Goal: Information Seeking & Learning: Learn about a topic

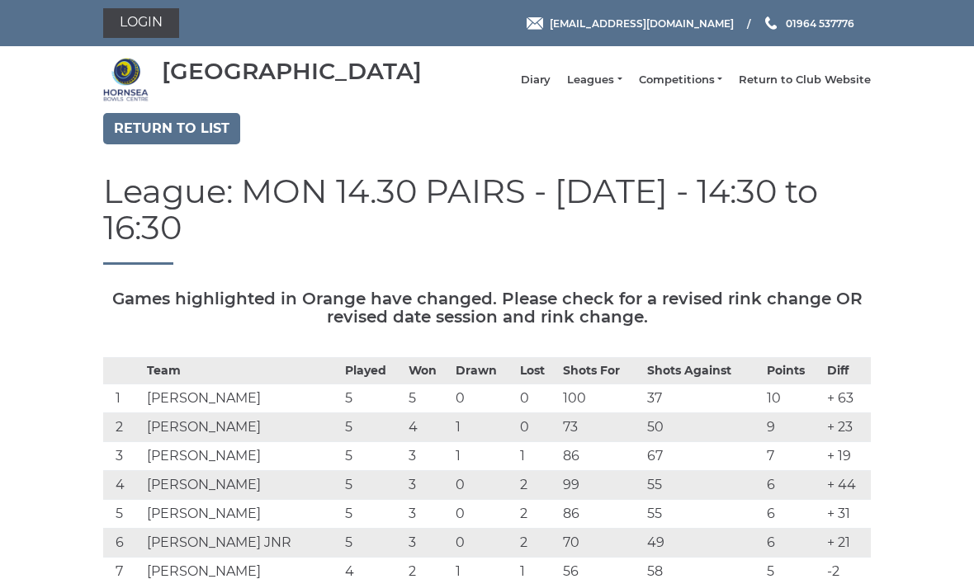
click at [187, 142] on link "Return to list" at bounding box center [171, 128] width 137 height 31
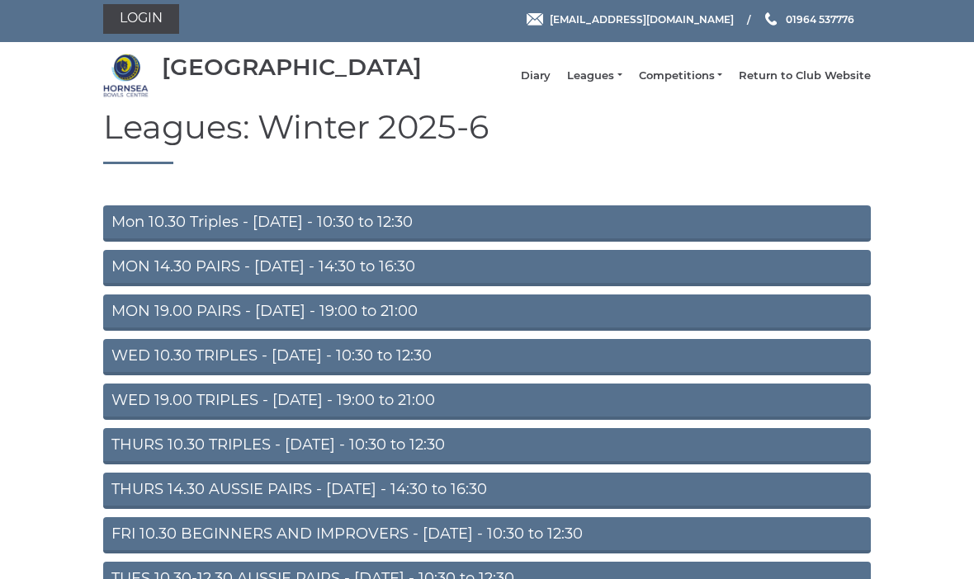
scroll to position [103, 0]
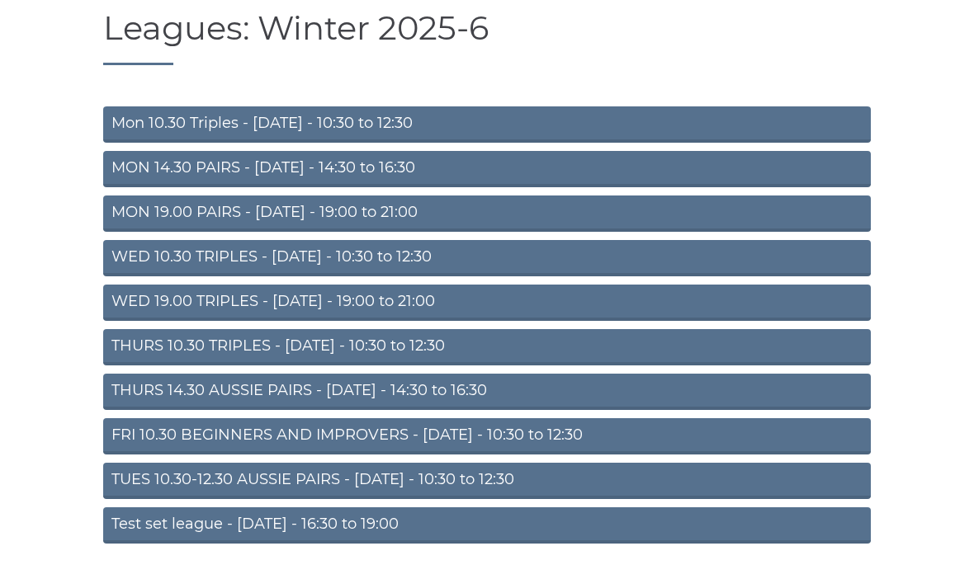
click at [379, 494] on link "TUES 10.30-12.30 AUSSIE PAIRS - [DATE] - 10:30 to 12:30" at bounding box center [487, 481] width 768 height 36
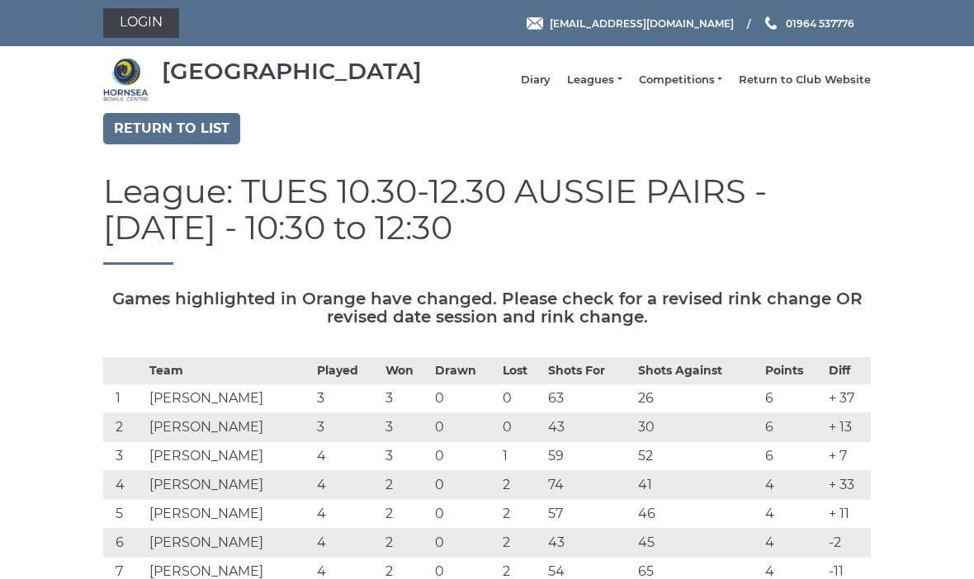
click at [204, 144] on link "Return to list" at bounding box center [171, 128] width 137 height 31
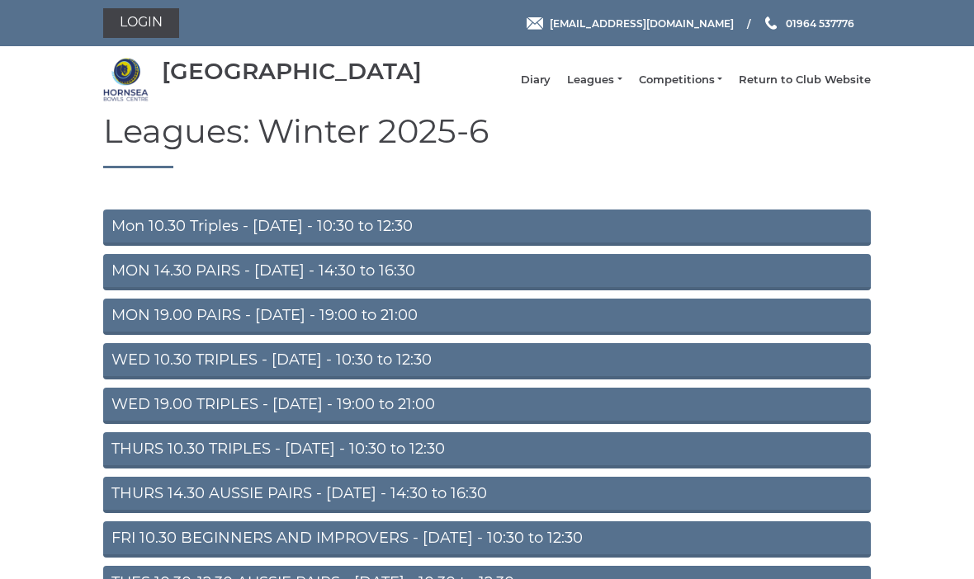
click at [526, 244] on link "Mon 10.30 Triples - [DATE] - 10:30 to 12:30" at bounding box center [487, 228] width 768 height 36
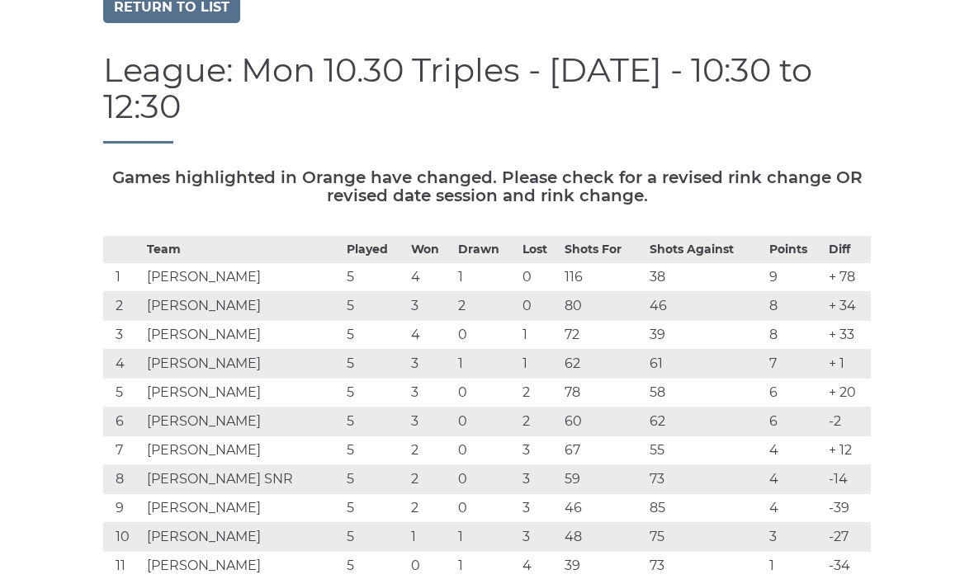
scroll to position [121, 0]
click at [147, 22] on link "Return to list" at bounding box center [171, 7] width 137 height 31
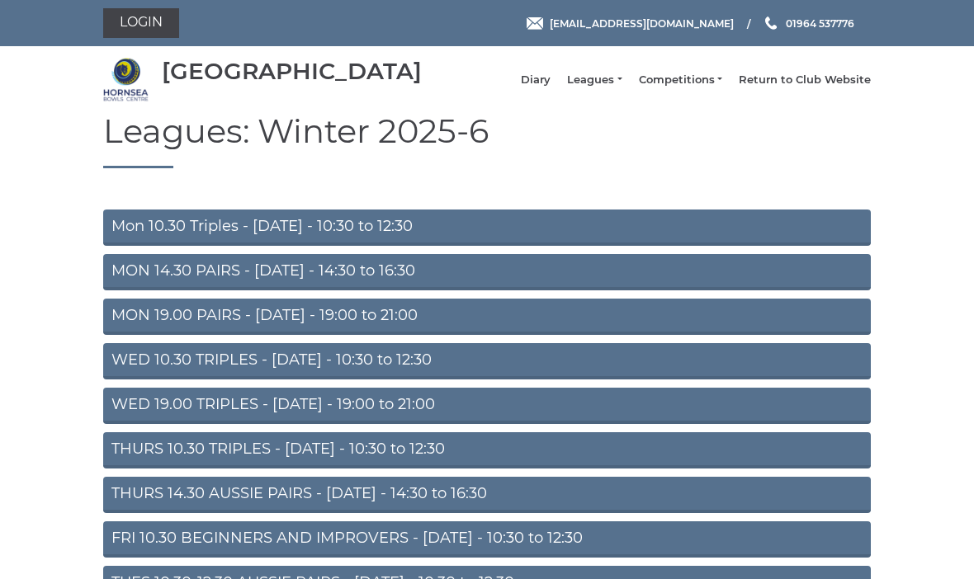
click at [145, 291] on link "MON 14.30 PAIRS - [DATE] - 14:30 to 16:30" at bounding box center [487, 272] width 768 height 36
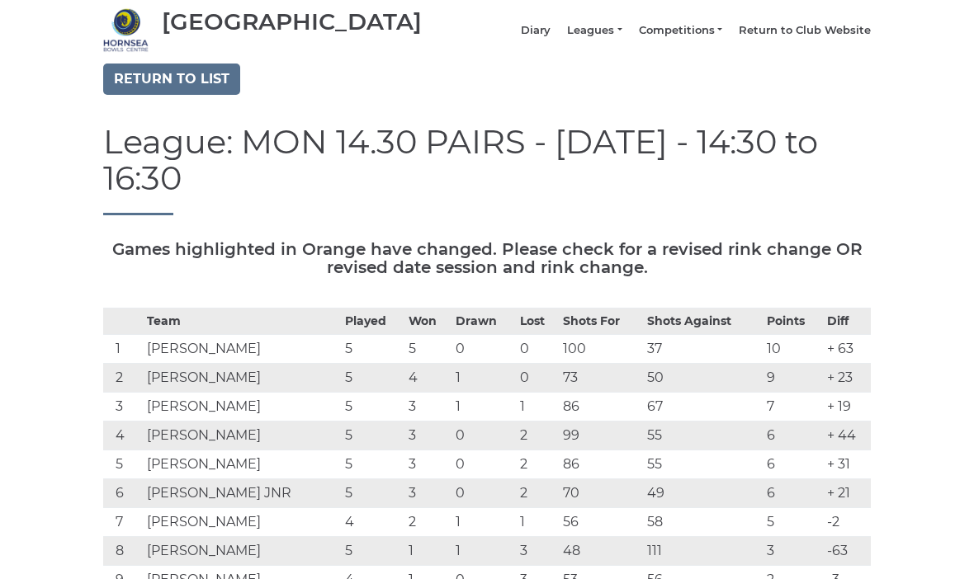
scroll to position [49, 0]
click at [164, 96] on link "Return to list" at bounding box center [171, 79] width 137 height 31
